Goal: Transaction & Acquisition: Purchase product/service

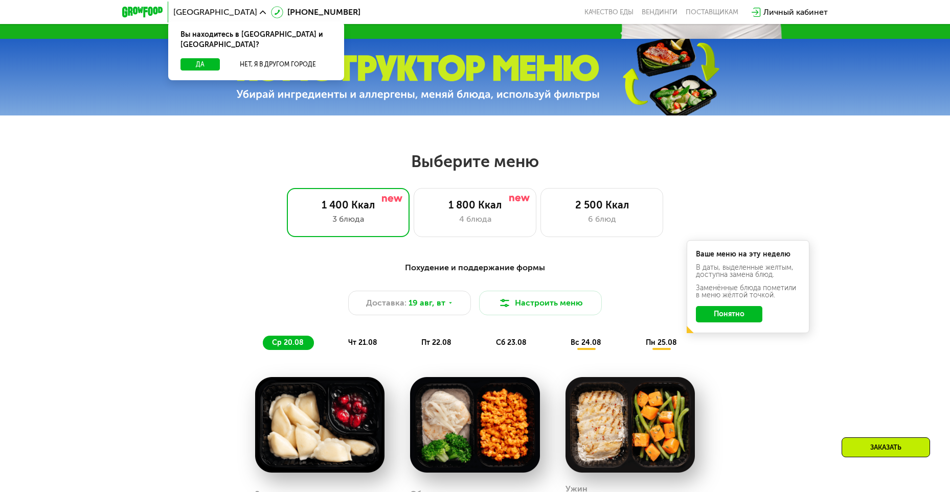
scroll to position [409, 0]
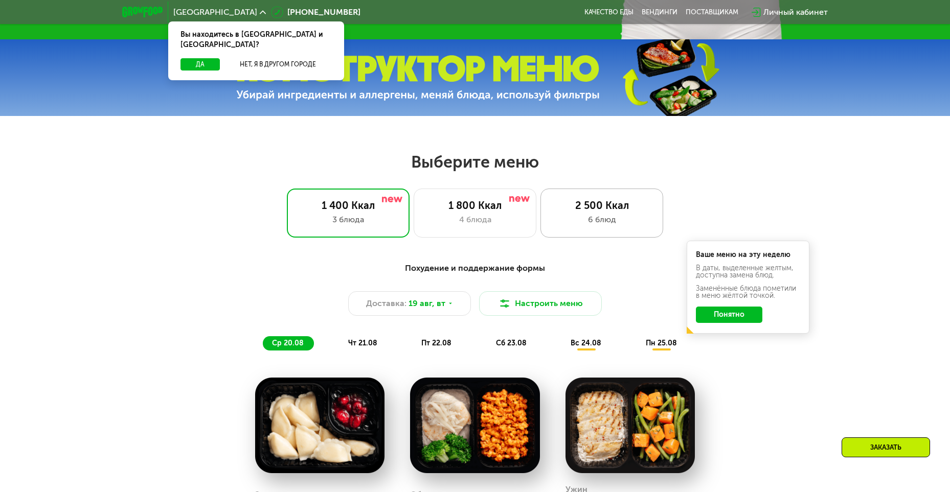
click at [594, 219] on div "6 блюд" at bounding box center [601, 220] width 101 height 12
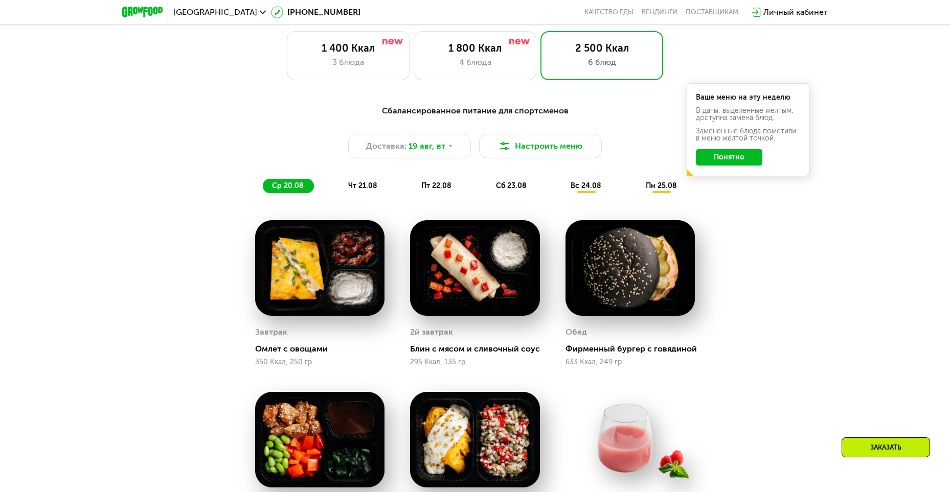
scroll to position [562, 0]
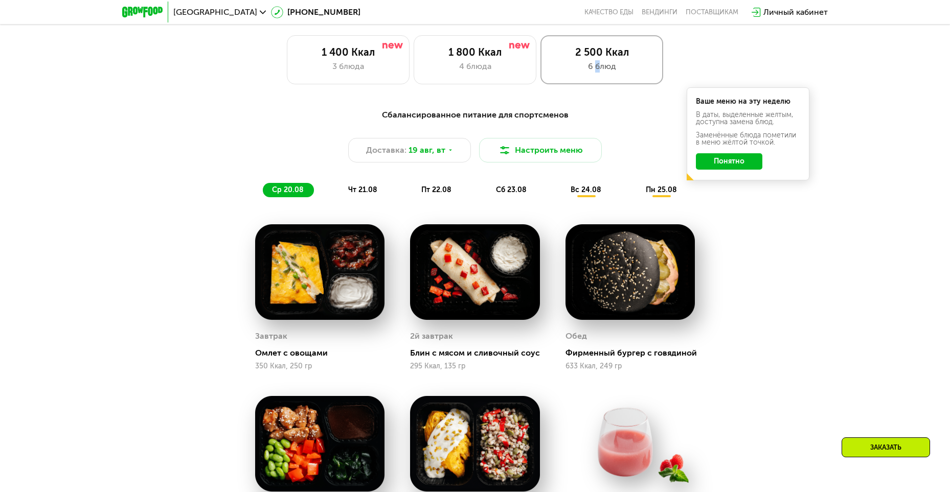
click at [599, 67] on div "6 блюд" at bounding box center [601, 66] width 101 height 12
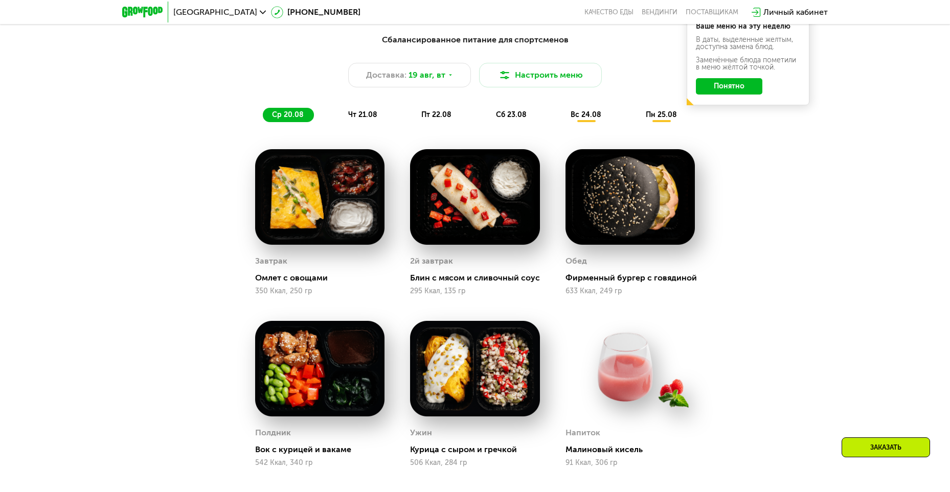
scroll to position [664, 0]
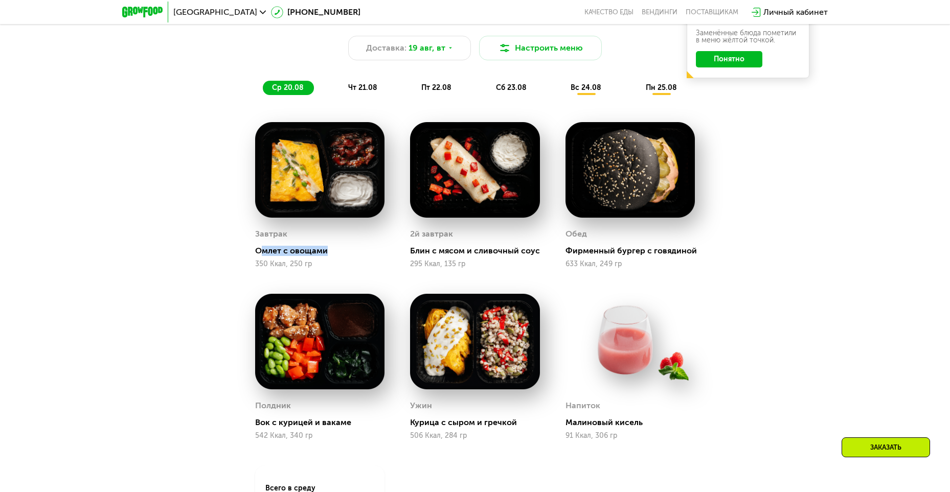
drag, startPoint x: 260, startPoint y: 256, endPoint x: 326, endPoint y: 257, distance: 66.5
click at [326, 256] on div "Омлет с овощами" at bounding box center [323, 251] width 137 height 10
drag, startPoint x: 411, startPoint y: 254, endPoint x: 528, endPoint y: 261, distance: 117.3
click at [528, 261] on div "2й завтрак Блин с мясом и сливочный соус 295 Ккал, 135 гр" at bounding box center [474, 247] width 129 height 42
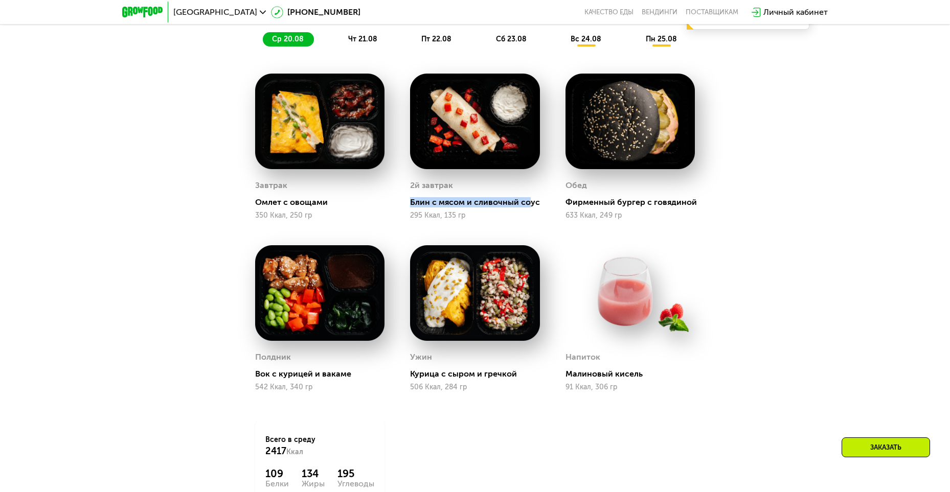
scroll to position [716, 0]
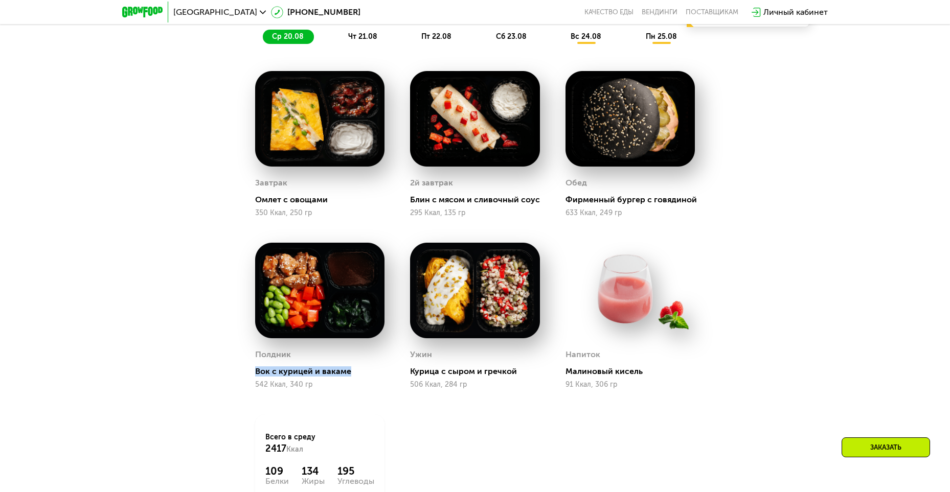
drag, startPoint x: 258, startPoint y: 374, endPoint x: 354, endPoint y: 378, distance: 96.7
click at [354, 378] on div "Полдник Вок с курицей и вакаме 542 Ккал, 340 гр" at bounding box center [319, 316] width 155 height 172
click at [361, 382] on div "Полдник Вок с курицей и вакаме 542 Ккал, 340 гр" at bounding box center [319, 368] width 129 height 42
drag, startPoint x: 567, startPoint y: 375, endPoint x: 641, endPoint y: 384, distance: 74.2
click at [641, 384] on div "Напиток Малиновый кисель 91 Ккал, 306 гр" at bounding box center [629, 368] width 129 height 42
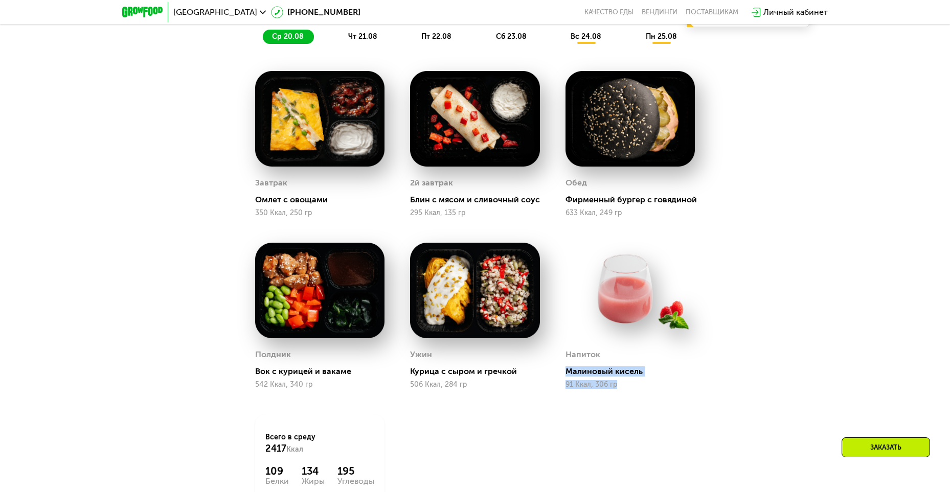
click at [695, 399] on div "Напиток Малиновый кисель 91 Ккал, 306 гр" at bounding box center [630, 316] width 155 height 172
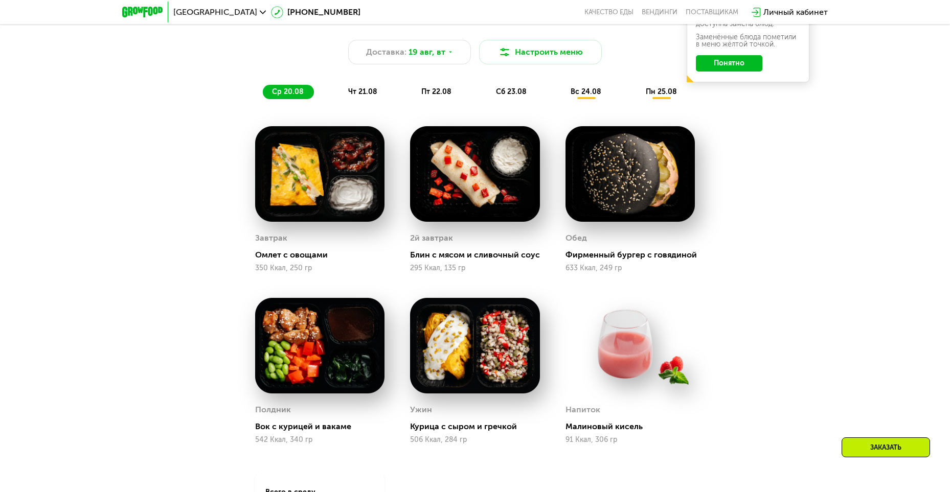
scroll to position [664, 0]
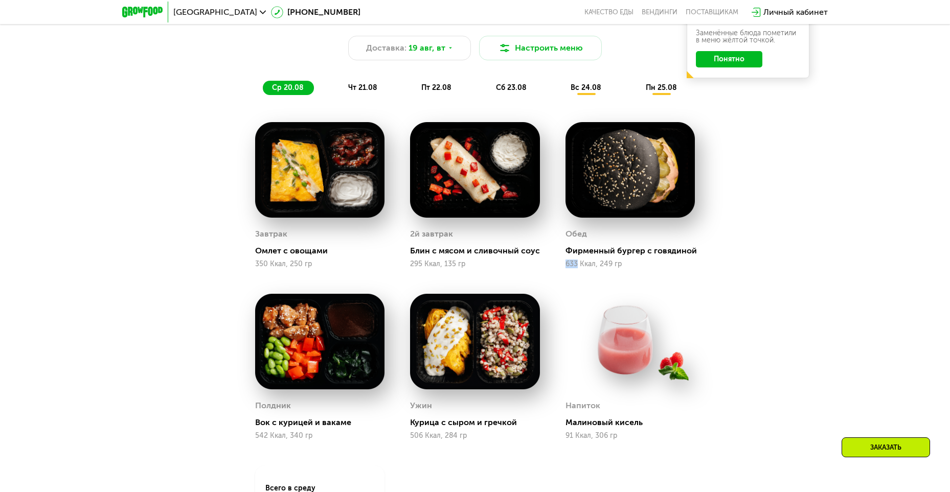
drag, startPoint x: 566, startPoint y: 265, endPoint x: 577, endPoint y: 267, distance: 11.3
click at [577, 267] on div "[PERSON_NAME] бургер с говядиной 633 Ккал, 249 гр" at bounding box center [630, 195] width 155 height 172
click at [584, 290] on div "Напиток Малиновый кисель 91 Ккал, 306 гр" at bounding box center [630, 367] width 155 height 172
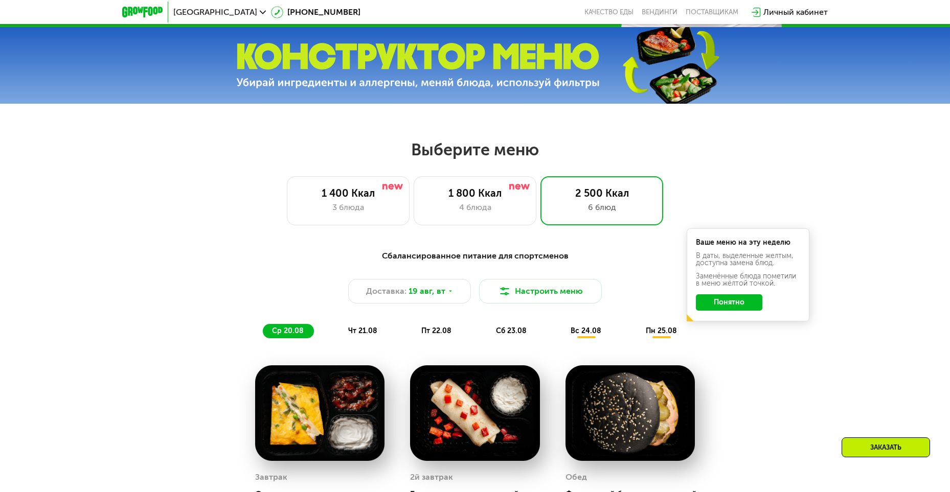
scroll to position [409, 0]
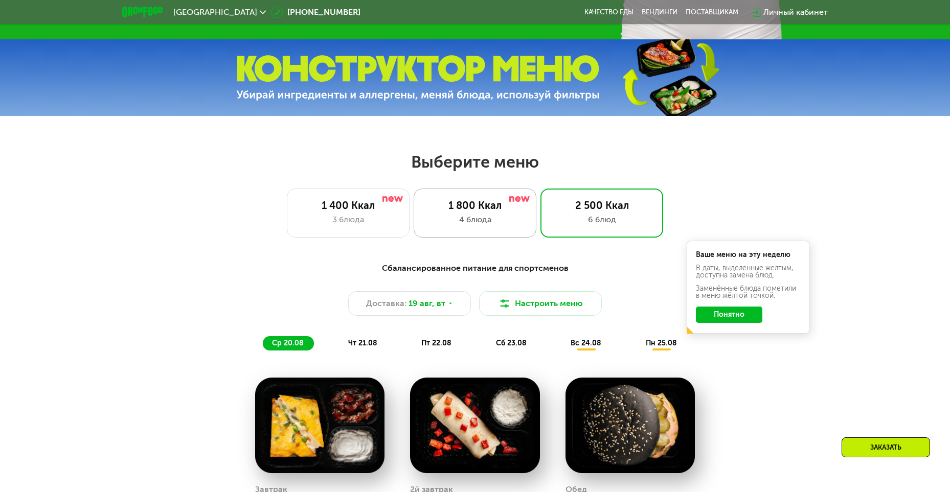
click at [480, 222] on div "4 блюда" at bounding box center [474, 220] width 101 height 12
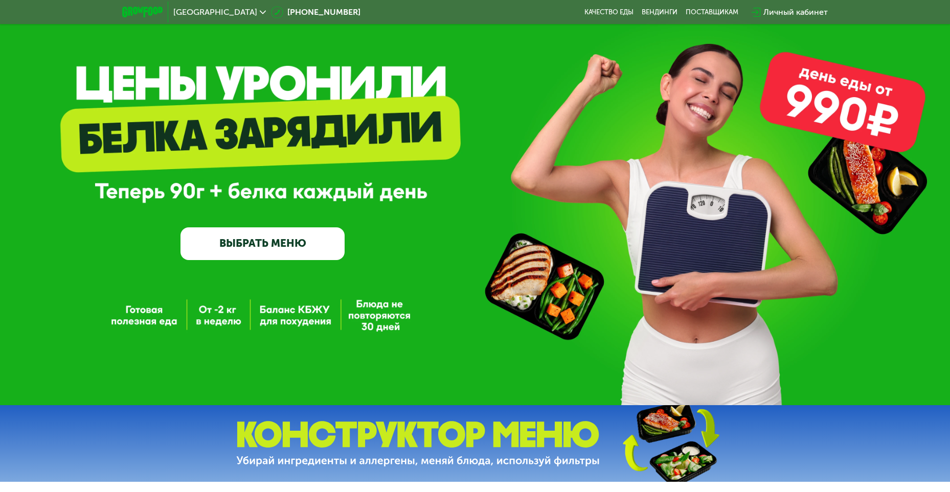
scroll to position [0, 0]
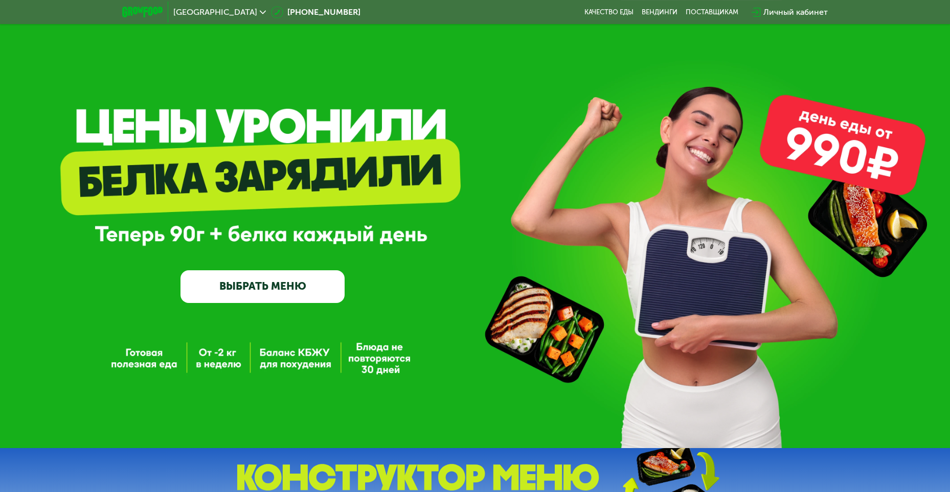
click at [284, 293] on link "ВЫБРАТЬ МЕНЮ" at bounding box center [262, 286] width 164 height 33
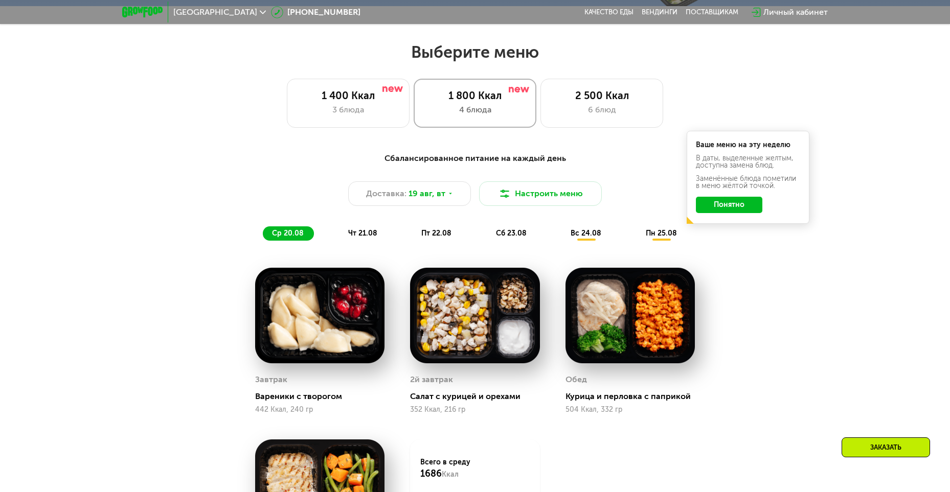
scroll to position [540, 0]
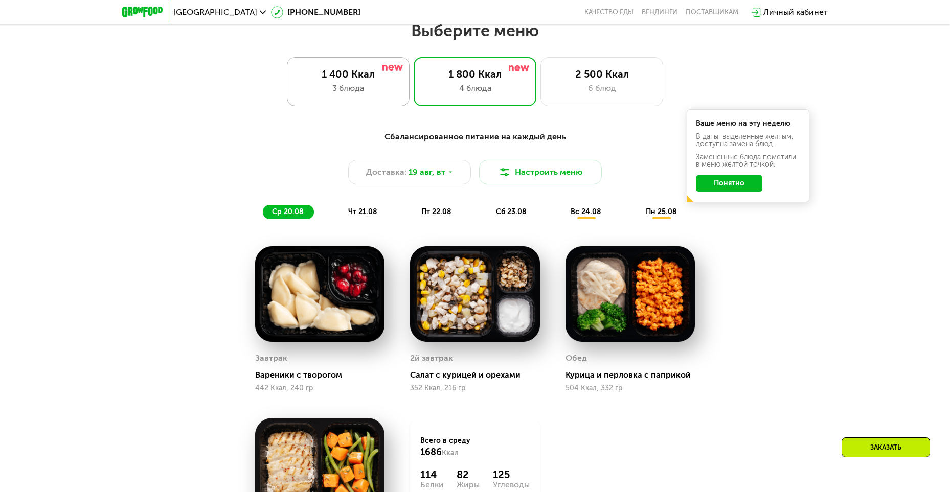
click at [413, 102] on div "1 400 Ккал 3 блюда" at bounding box center [474, 81] width 123 height 49
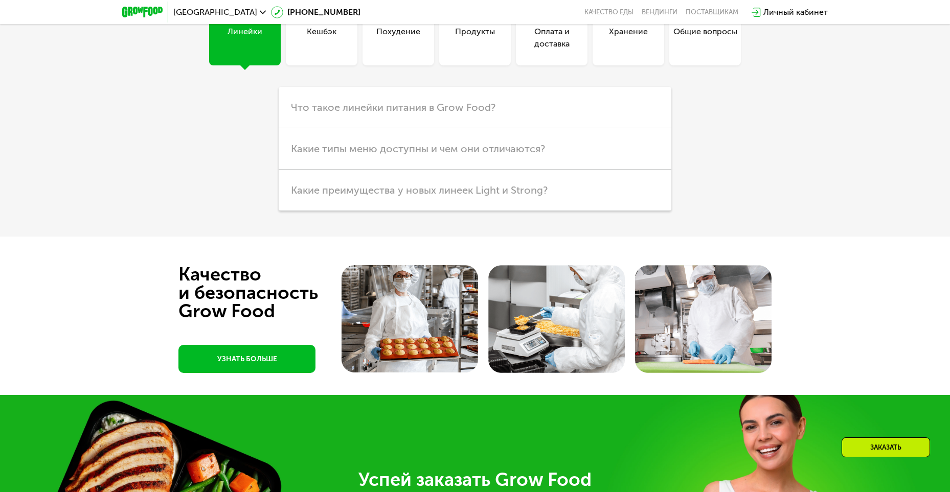
scroll to position [2789, 0]
